Goal: Use online tool/utility: Utilize a website feature to perform a specific function

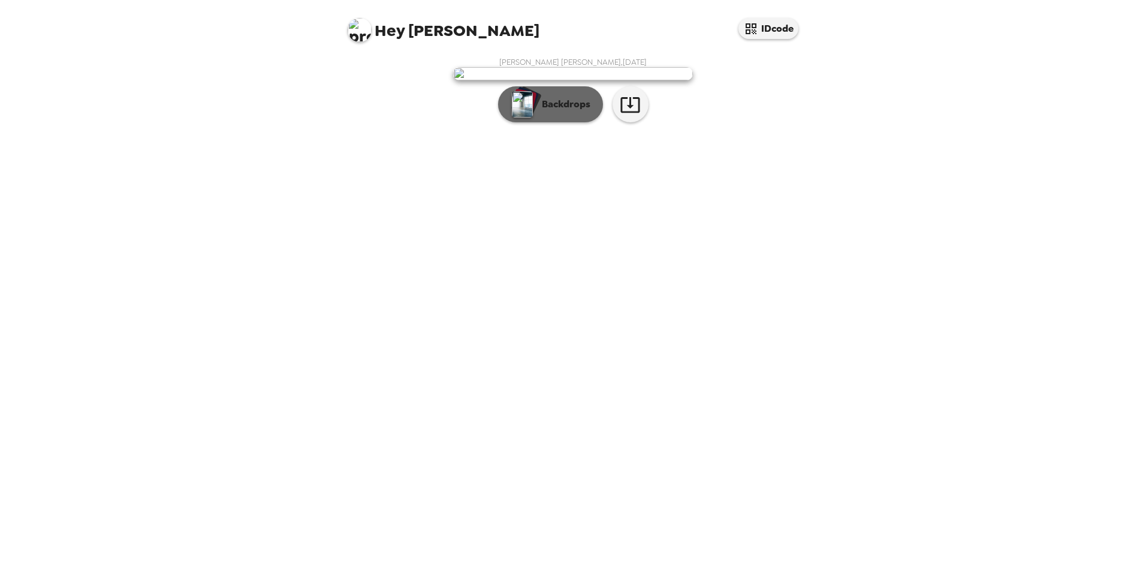
click at [563, 111] on p "Backdrops" at bounding box center [563, 104] width 55 height 14
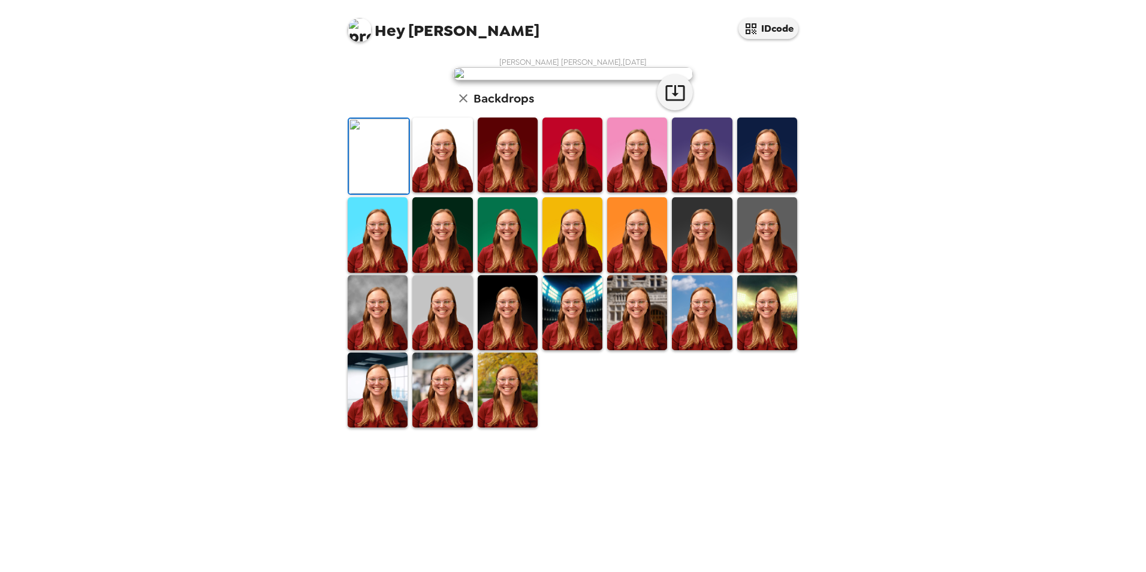
scroll to position [120, 0]
click at [499, 427] on img at bounding box center [508, 389] width 60 height 75
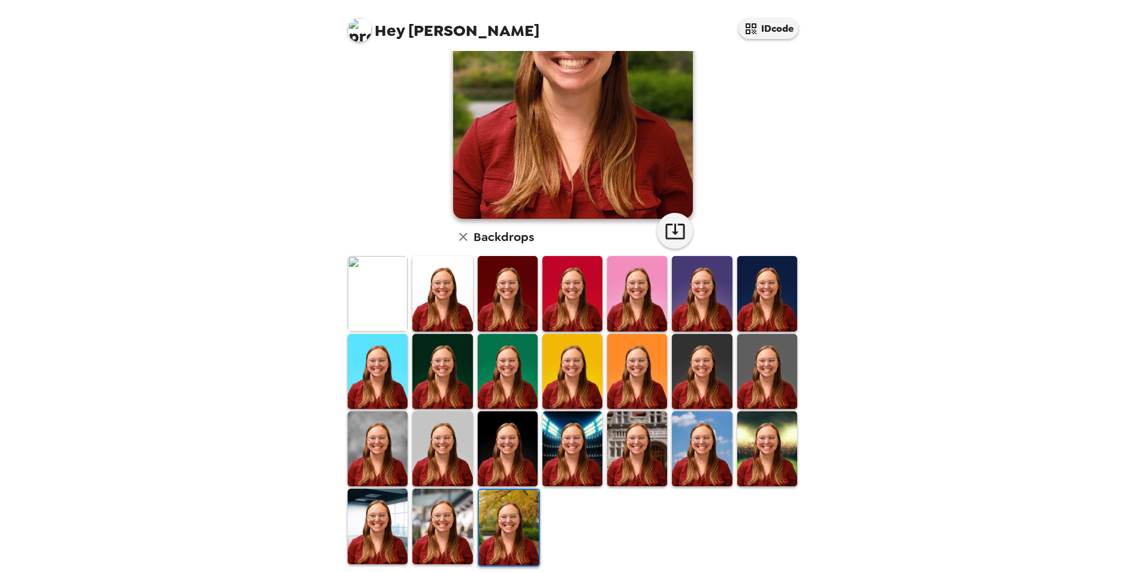
scroll to position [155, 0]
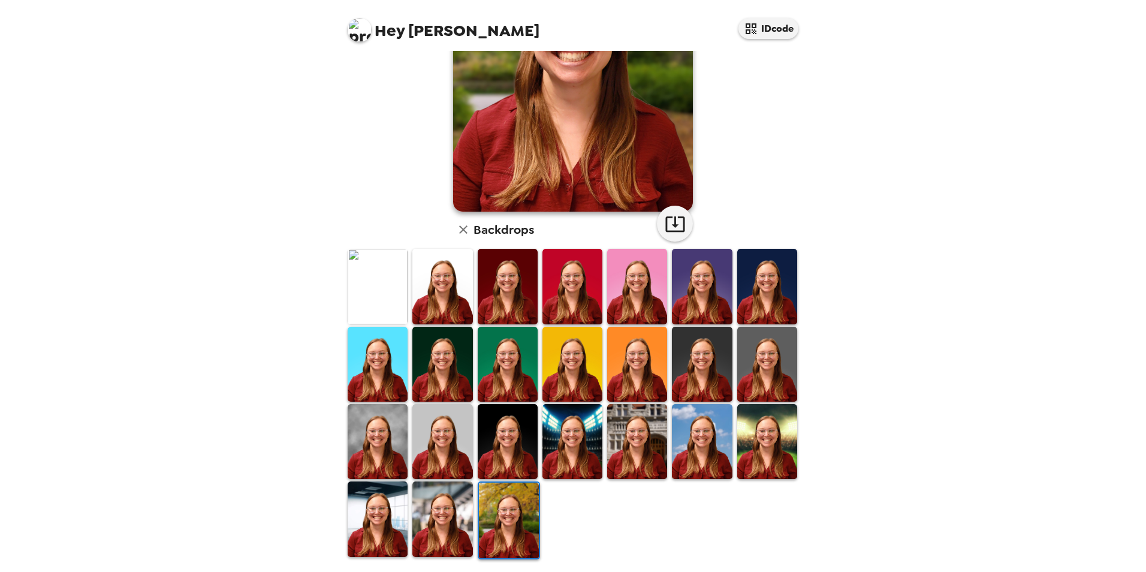
click at [416, 525] on img at bounding box center [442, 518] width 60 height 75
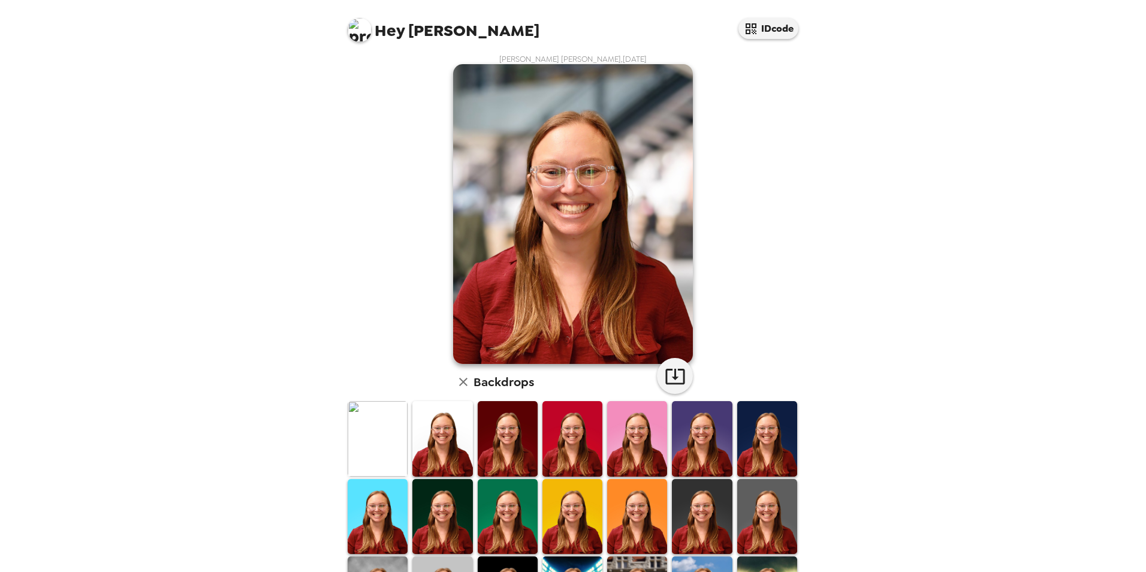
scroll to position [0, 0]
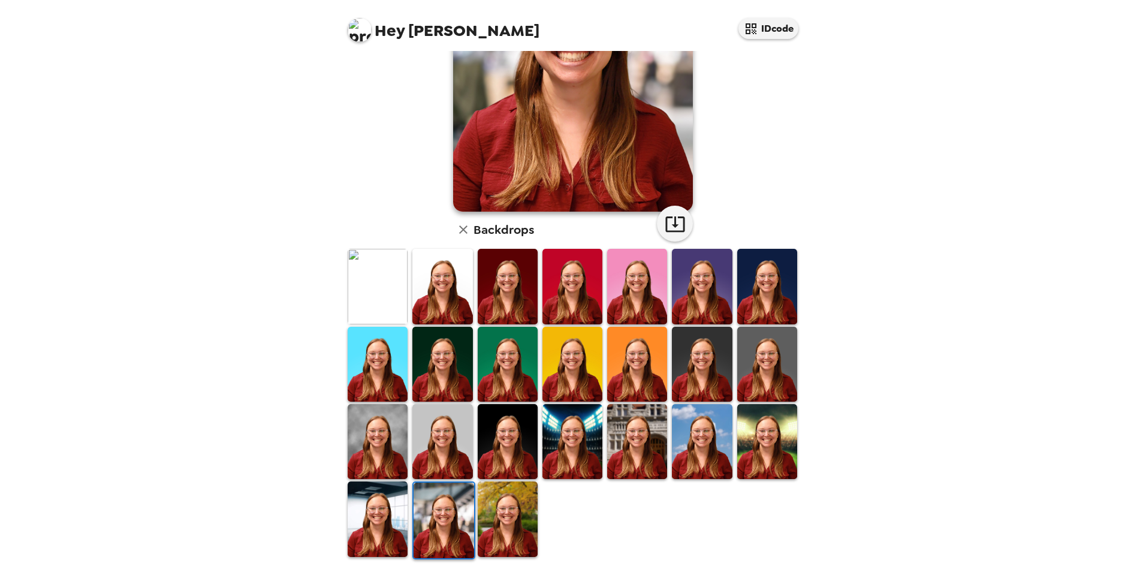
click at [762, 419] on img at bounding box center [767, 441] width 60 height 75
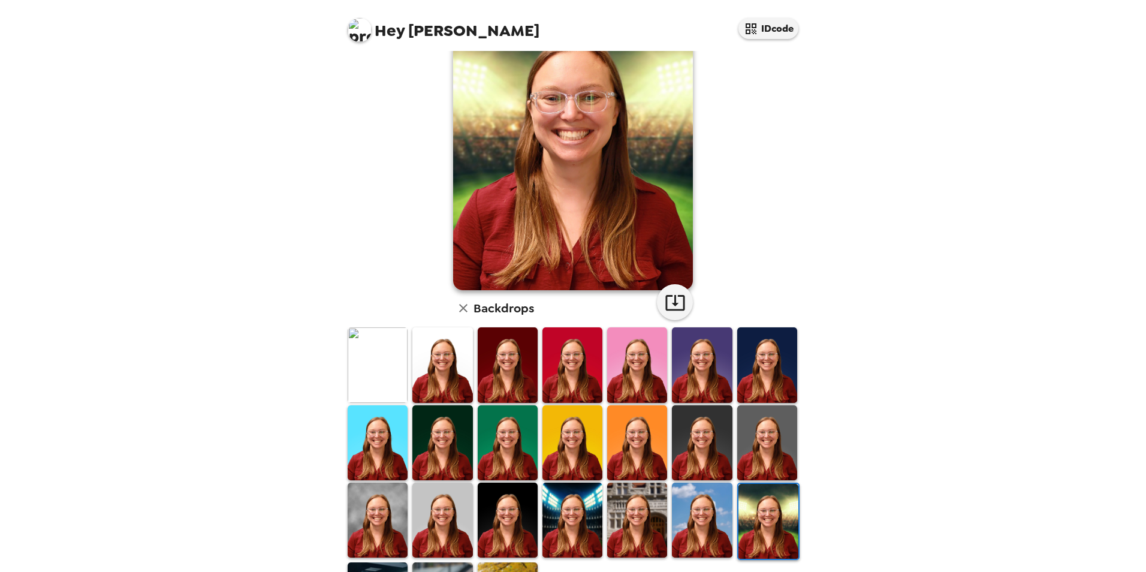
scroll to position [155, 0]
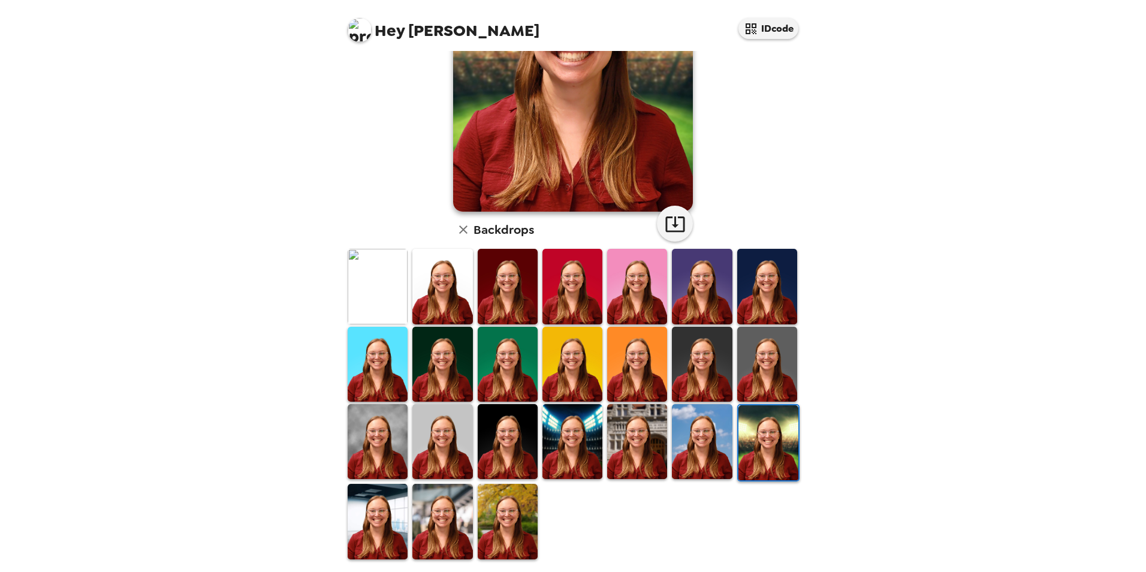
click at [358, 437] on img at bounding box center [378, 441] width 60 height 75
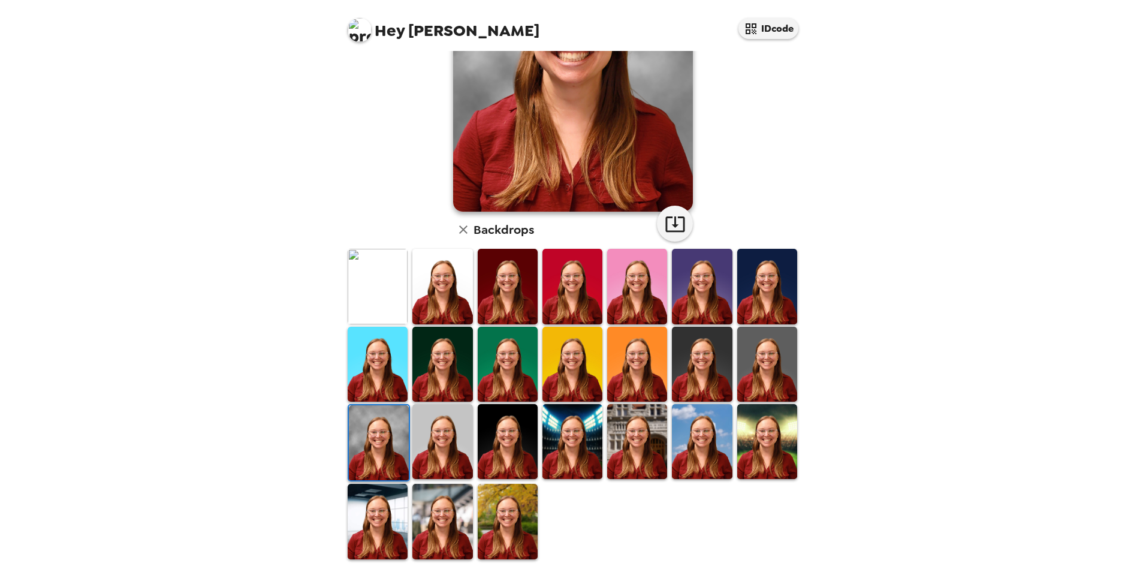
click at [754, 301] on img at bounding box center [767, 286] width 60 height 75
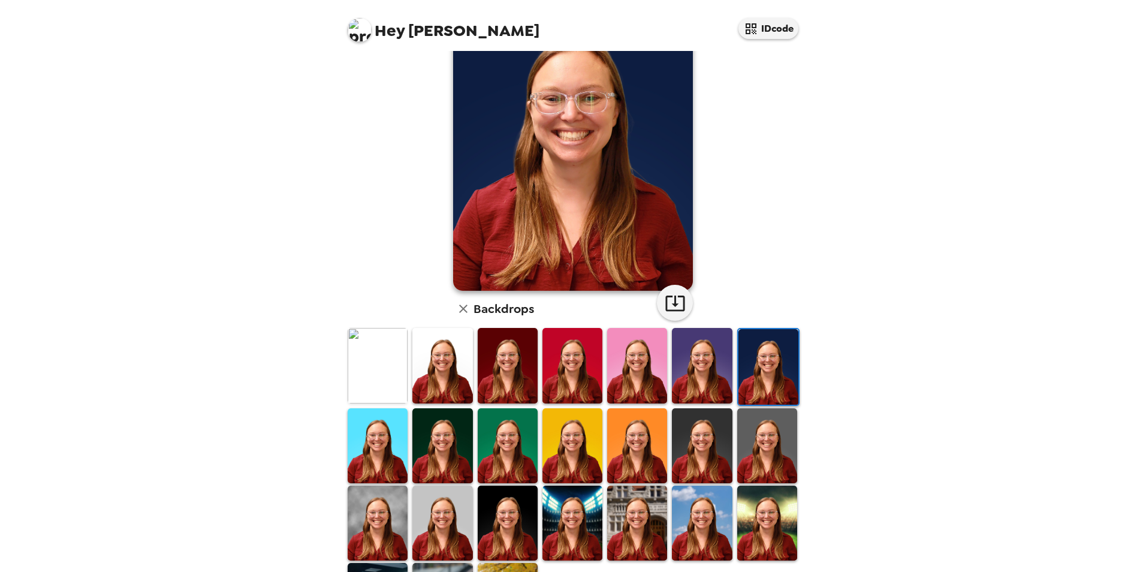
scroll to position [0, 0]
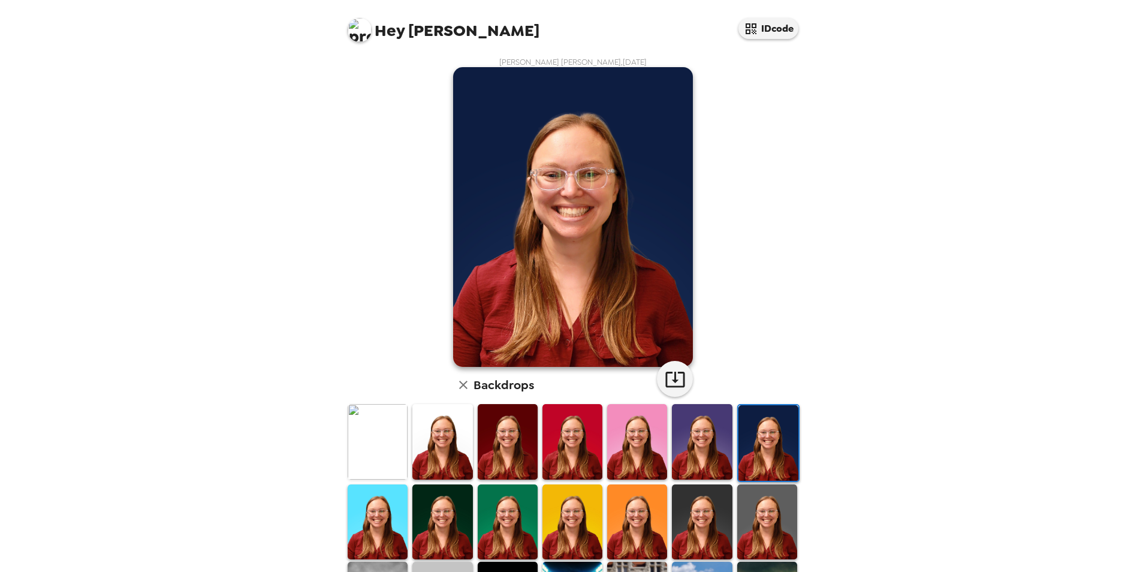
click at [366, 28] on img at bounding box center [360, 30] width 24 height 24
click at [311, 31] on div at bounding box center [573, 286] width 1146 height 572
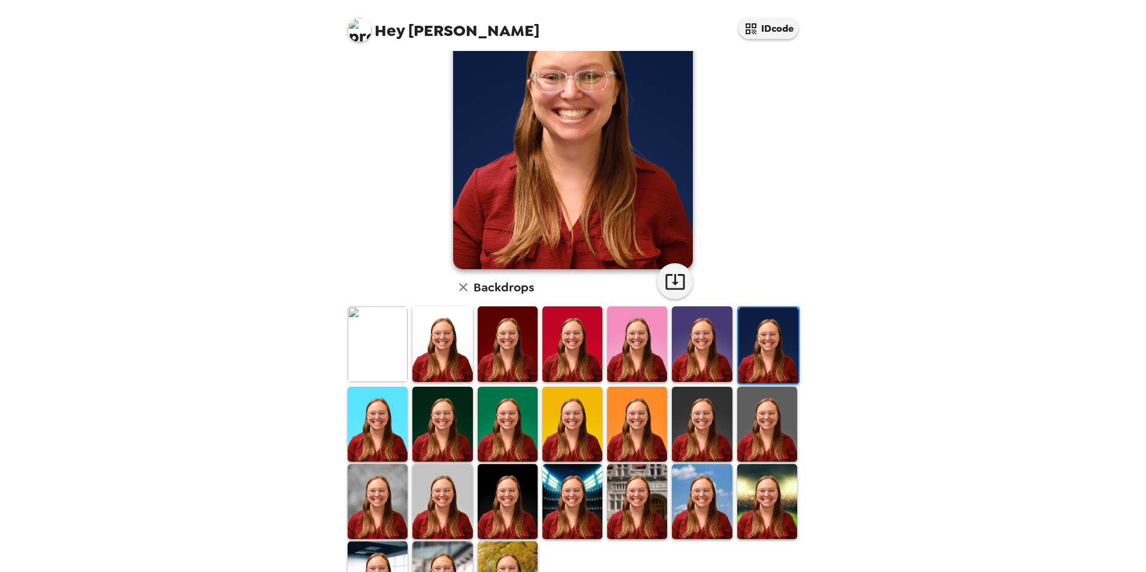
scroll to position [155, 0]
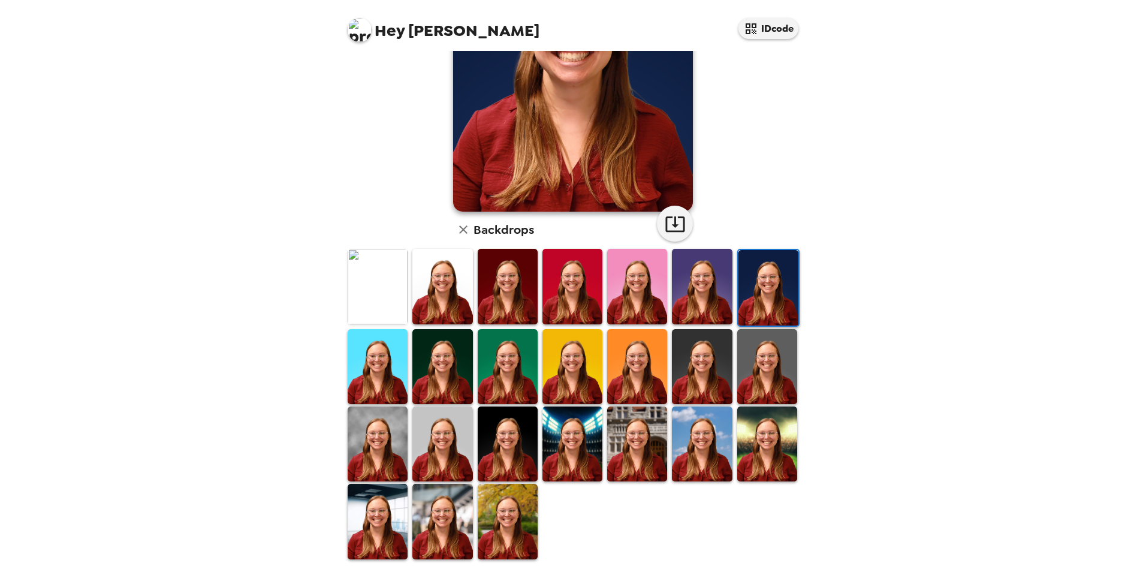
click at [515, 538] on img at bounding box center [508, 521] width 60 height 75
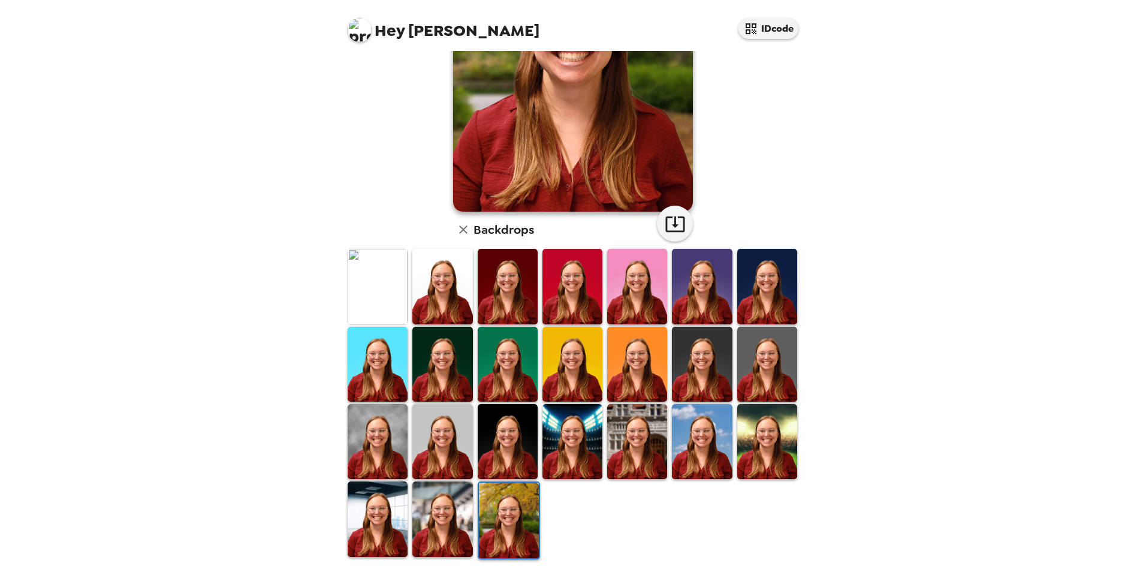
click at [376, 448] on img at bounding box center [378, 441] width 60 height 75
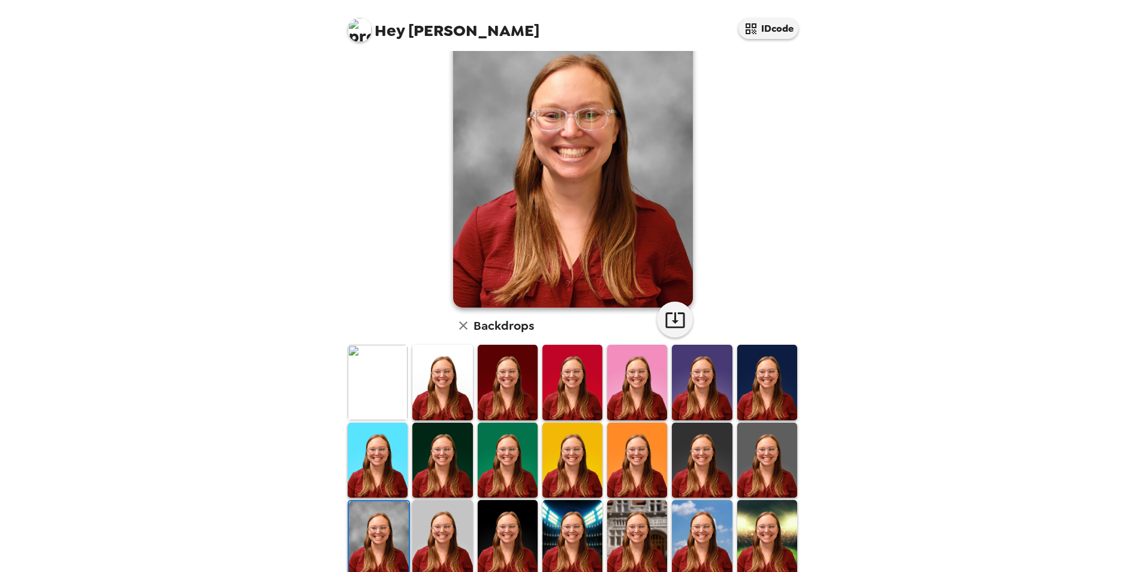
scroll to position [0, 0]
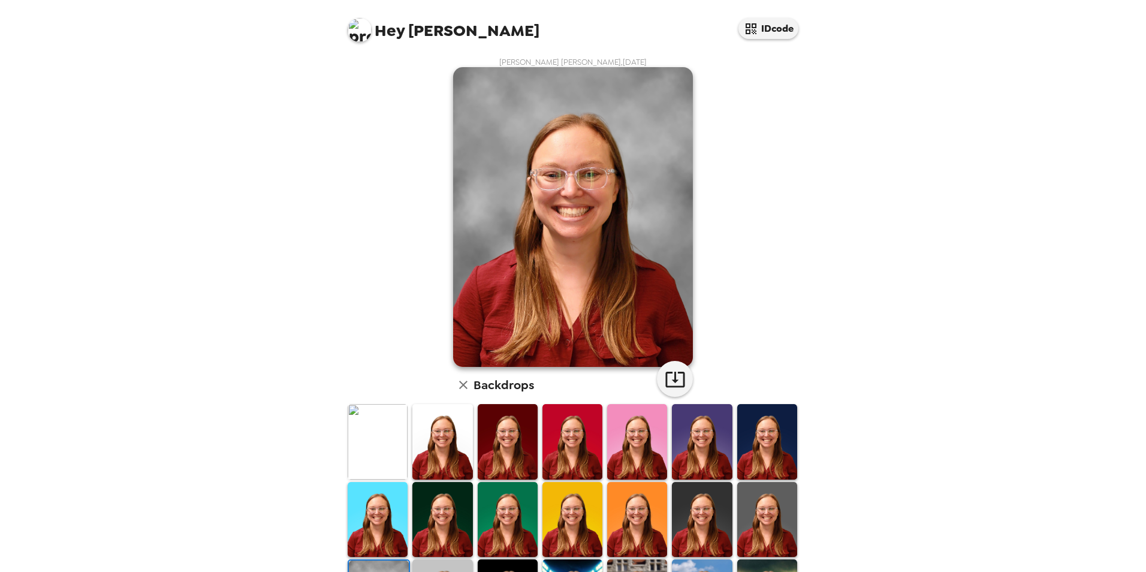
click at [377, 460] on img at bounding box center [378, 441] width 60 height 75
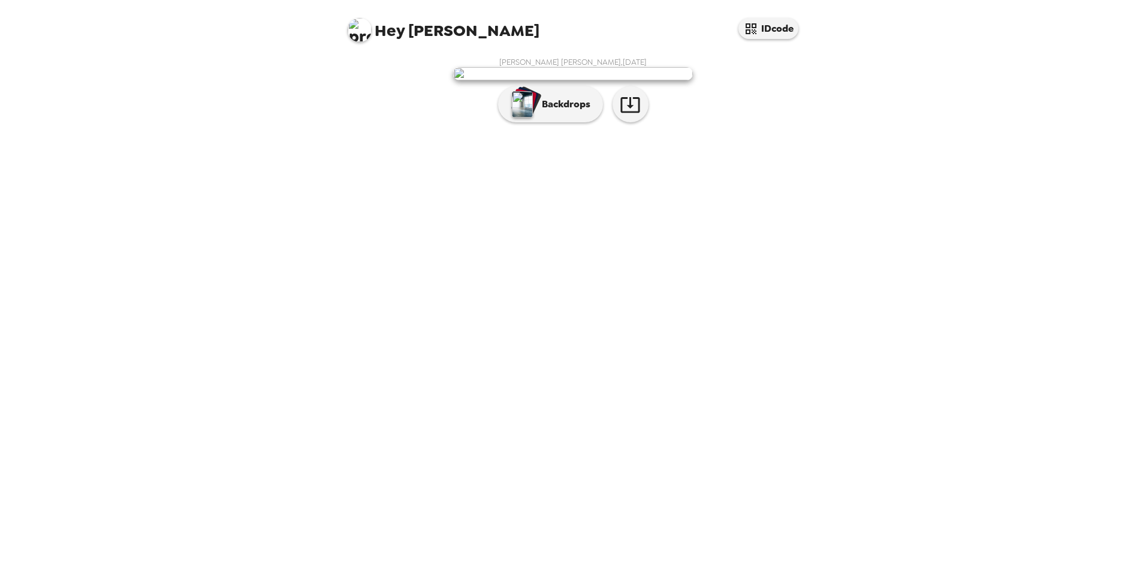
click at [352, 32] on img at bounding box center [360, 30] width 24 height 24
click at [851, 301] on div at bounding box center [573, 286] width 1146 height 572
